Goal: Transaction & Acquisition: Subscribe to service/newsletter

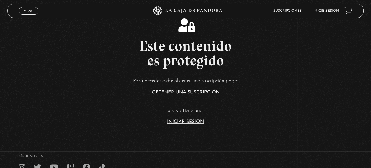
click at [185, 123] on link "Iniciar Sesión" at bounding box center [185, 121] width 37 height 5
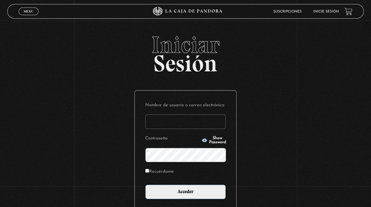
click at [185, 121] on input "Nombre de usuario o correo electrónico" at bounding box center [185, 122] width 80 height 15
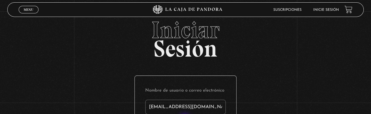
type input "naojimenez98@gmail.com"
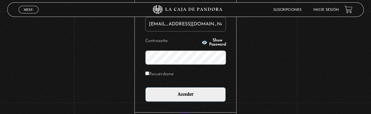
click at [145, 87] on input "Acceder" at bounding box center [185, 94] width 80 height 15
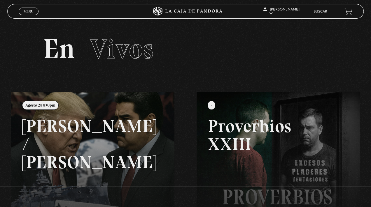
click at [33, 104] on link at bounding box center [196, 195] width 371 height 207
